Goal: Transaction & Acquisition: Obtain resource

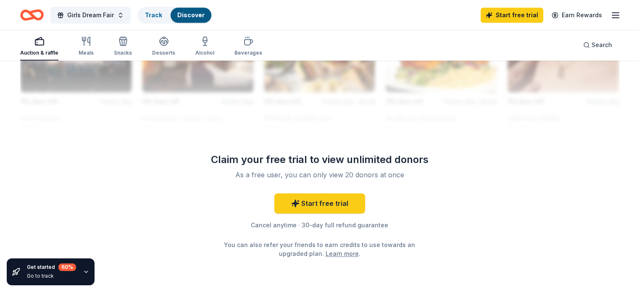
scroll to position [839, 0]
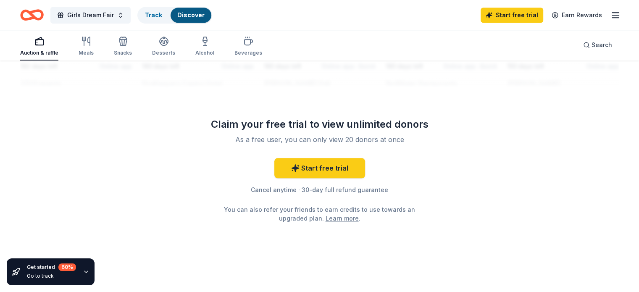
click at [611, 13] on icon "button" at bounding box center [616, 15] width 10 height 10
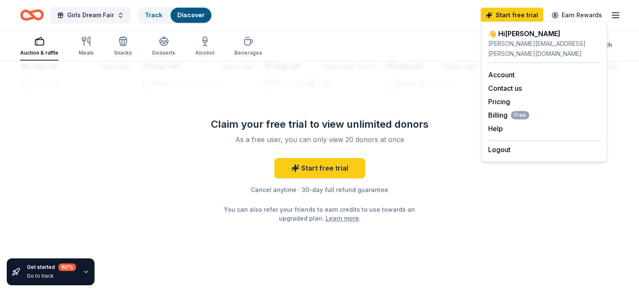
click at [43, 8] on icon "Home" at bounding box center [32, 15] width 24 height 20
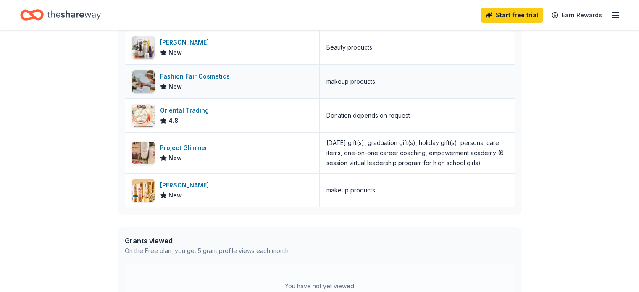
scroll to position [259, 0]
click at [192, 75] on div "Fashion Fair Cosmetics" at bounding box center [196, 76] width 73 height 10
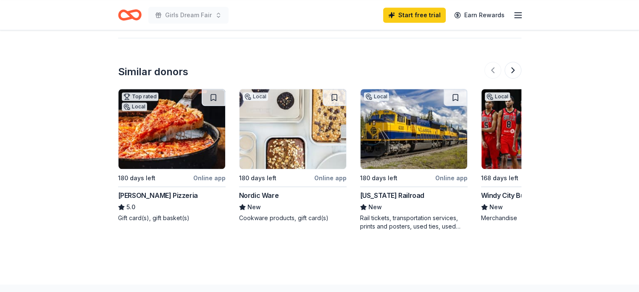
scroll to position [602, 0]
